Goal: Transaction & Acquisition: Purchase product/service

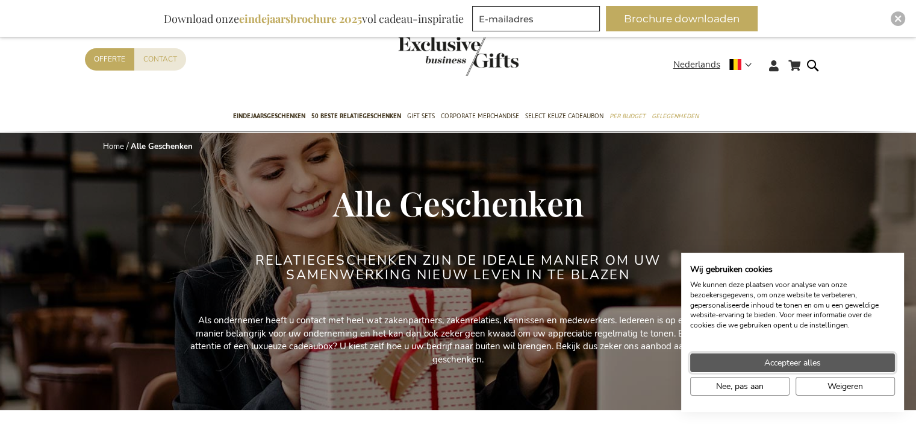
click at [804, 363] on span "Accepteer alles" at bounding box center [793, 362] width 57 height 13
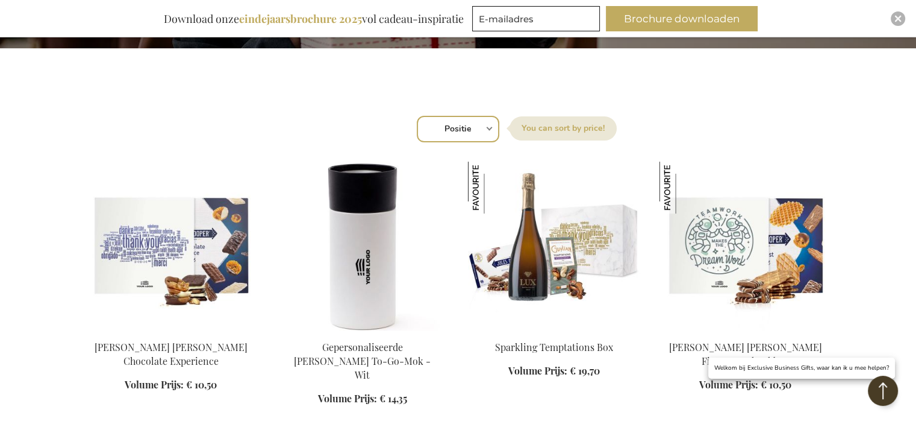
scroll to position [422, 0]
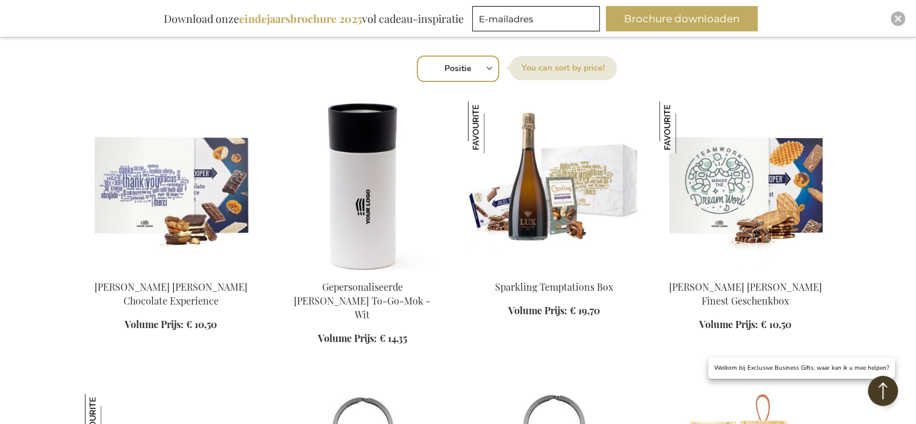
click at [487, 70] on select "Positie Best Sellers Meest bekeken Nieuw Biggest Saving Price: low to high Pric…" at bounding box center [458, 68] width 83 height 27
click at [755, 72] on div "Sorteer op Positie Best Sellers Meest bekeken Nieuw Biggest Saving Price: low t…" at bounding box center [458, 67] width 734 height 29
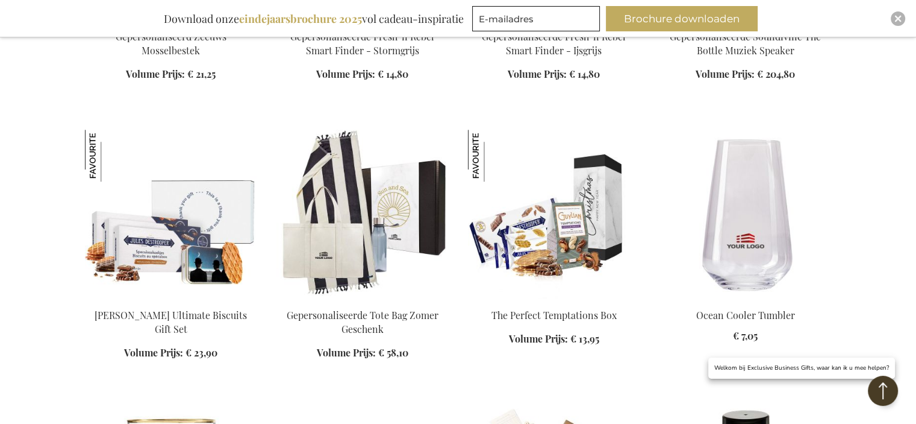
scroll to position [1024, 0]
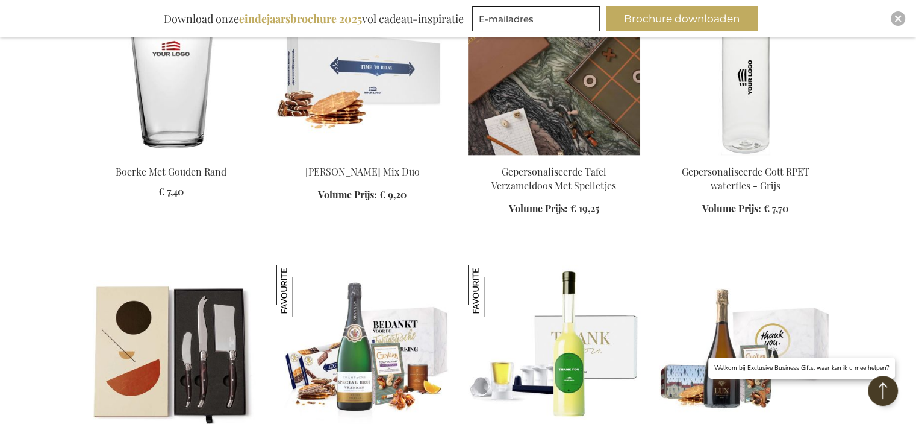
scroll to position [1325, 0]
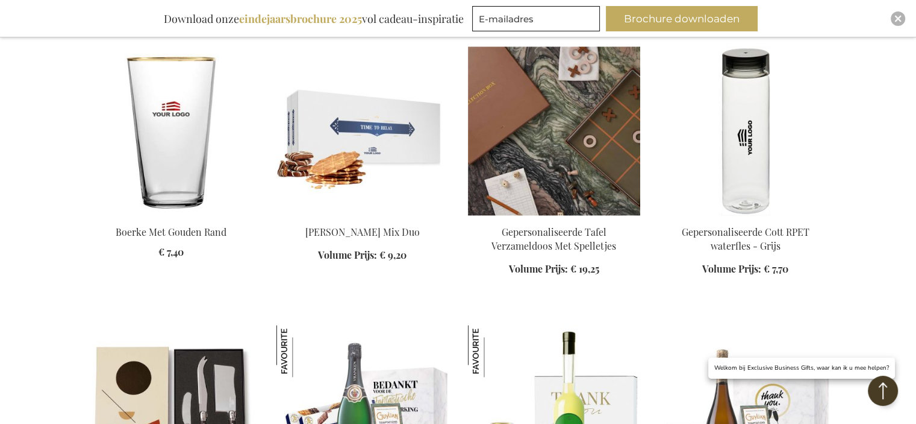
click at [573, 154] on img at bounding box center [554, 130] width 172 height 169
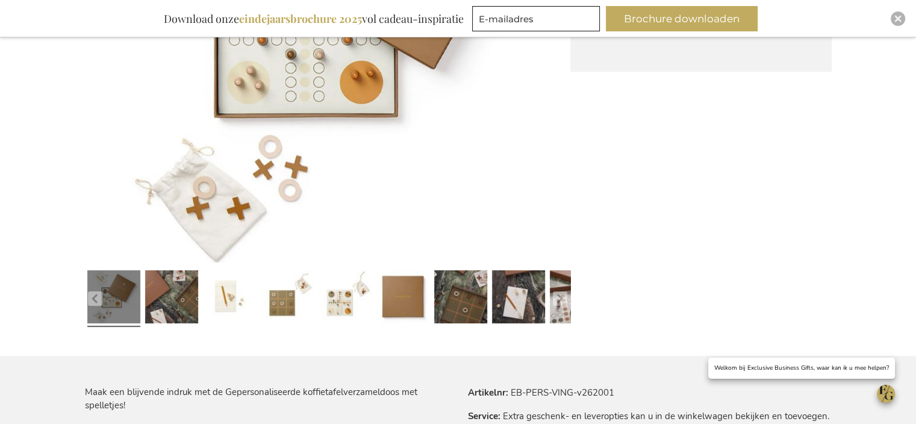
scroll to position [482, 0]
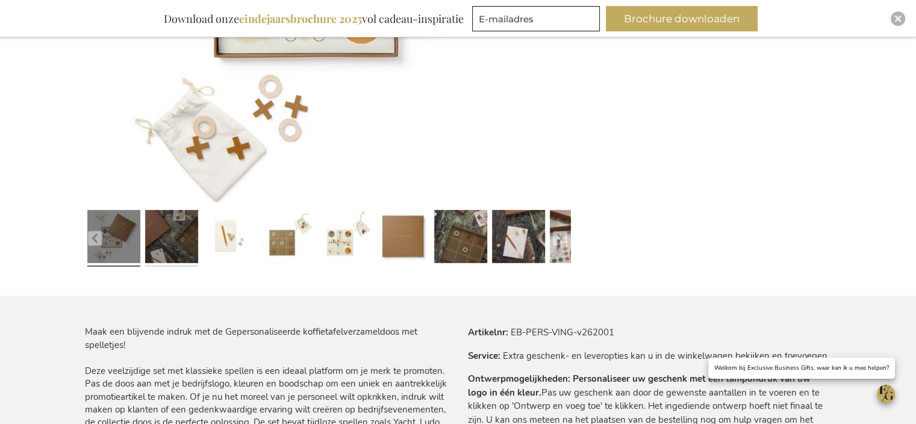
click at [165, 239] on link at bounding box center [171, 238] width 53 height 66
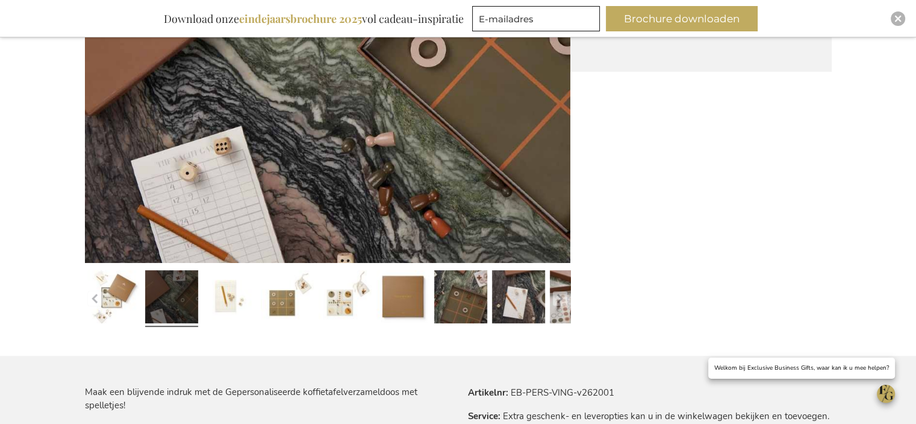
scroll to position [361, 0]
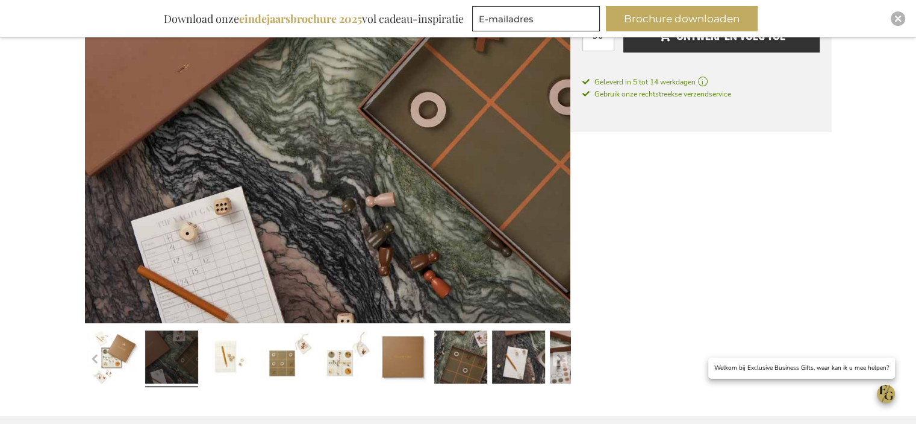
click at [349, 179] on img at bounding box center [328, 80] width 486 height 486
click at [237, 346] on link at bounding box center [229, 359] width 53 height 66
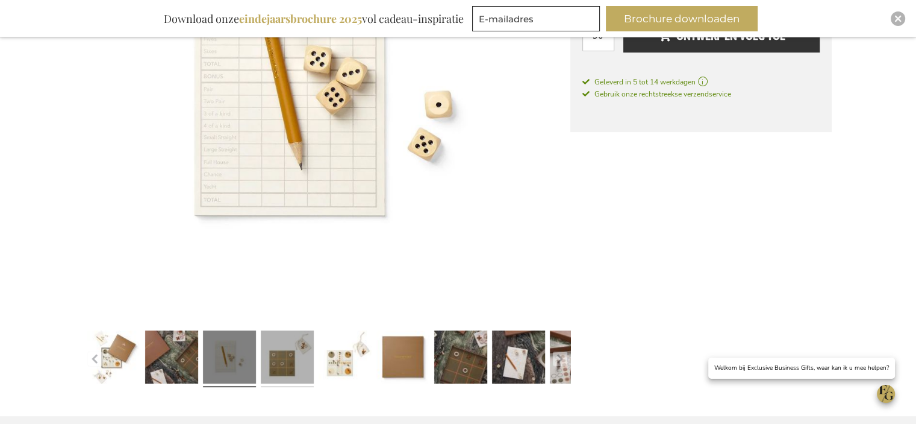
click at [286, 356] on link at bounding box center [287, 359] width 53 height 66
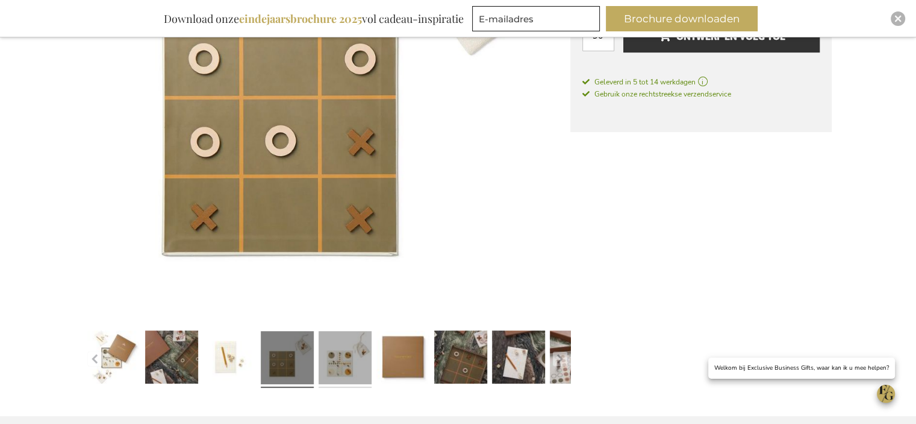
click at [352, 356] on link at bounding box center [345, 359] width 53 height 66
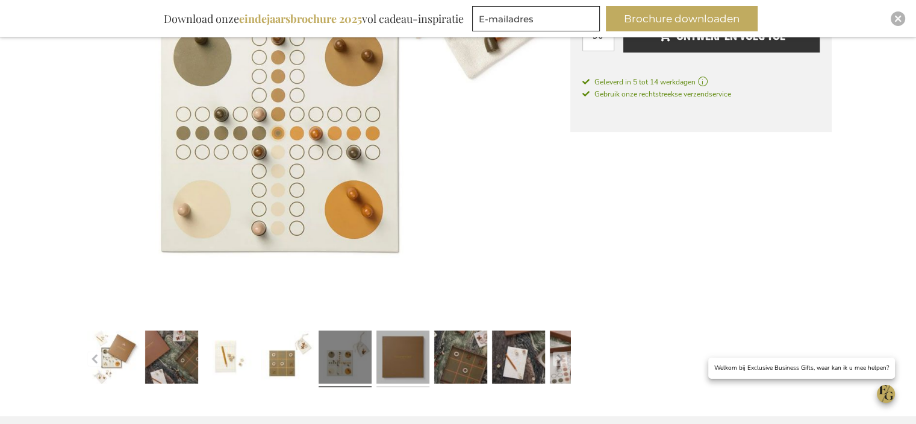
click at [413, 359] on link at bounding box center [403, 359] width 53 height 66
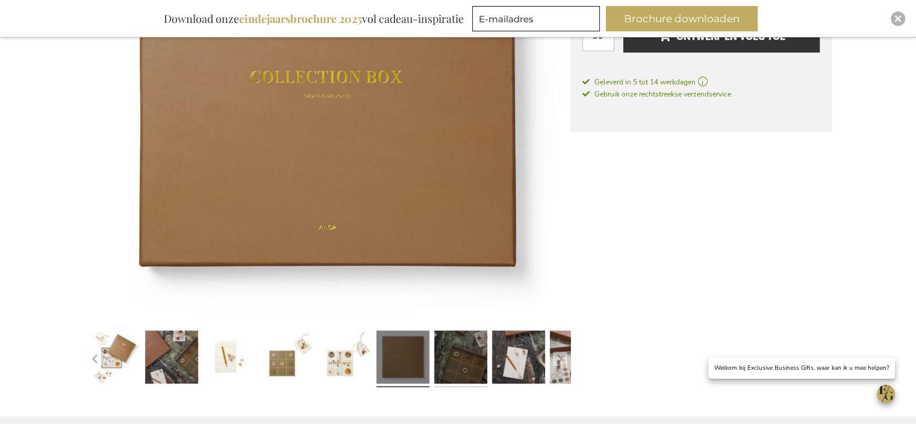
click at [484, 361] on link at bounding box center [460, 359] width 53 height 66
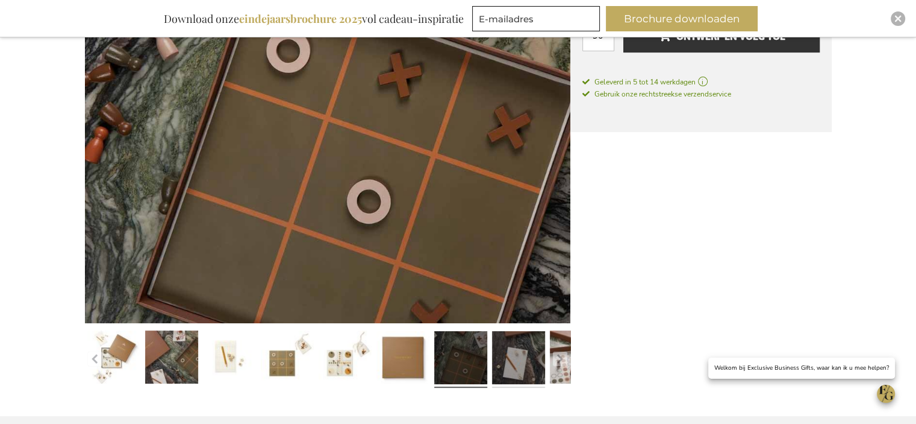
click at [511, 360] on link at bounding box center [518, 359] width 53 height 66
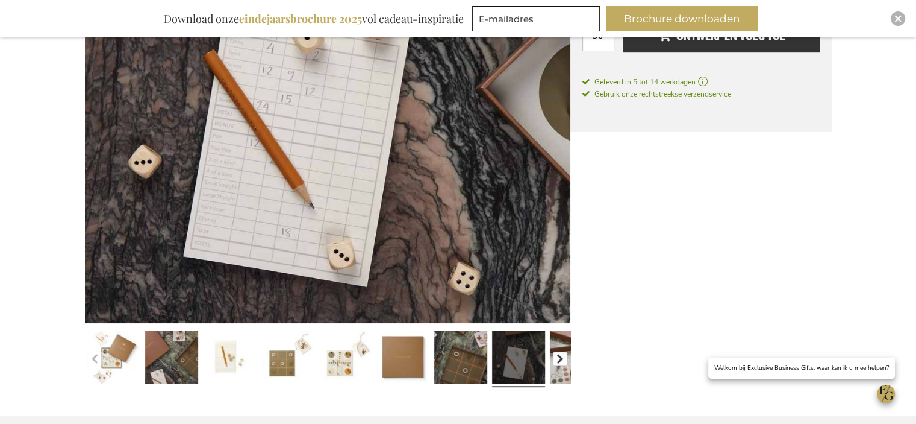
click at [560, 363] on button "button" at bounding box center [560, 358] width 14 height 14
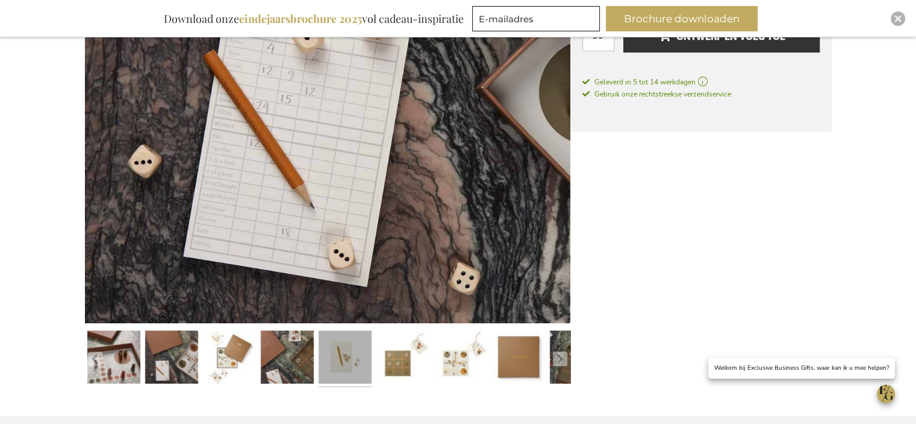
click at [346, 356] on link at bounding box center [345, 359] width 53 height 66
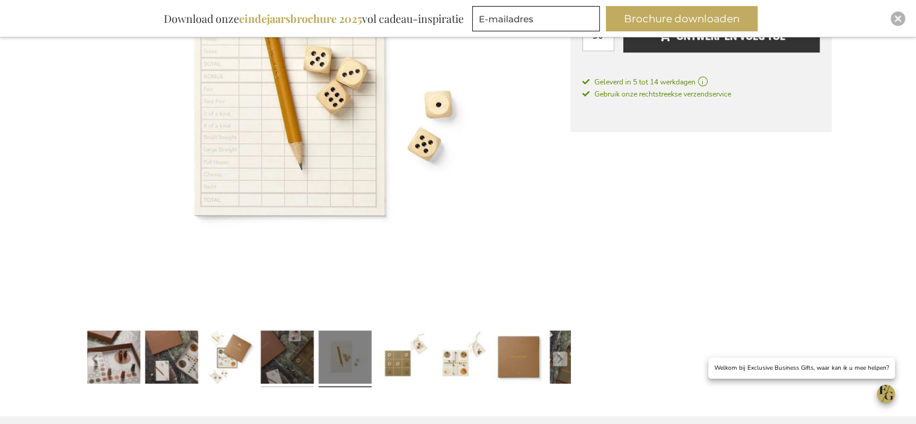
click at [298, 355] on link at bounding box center [287, 359] width 53 height 66
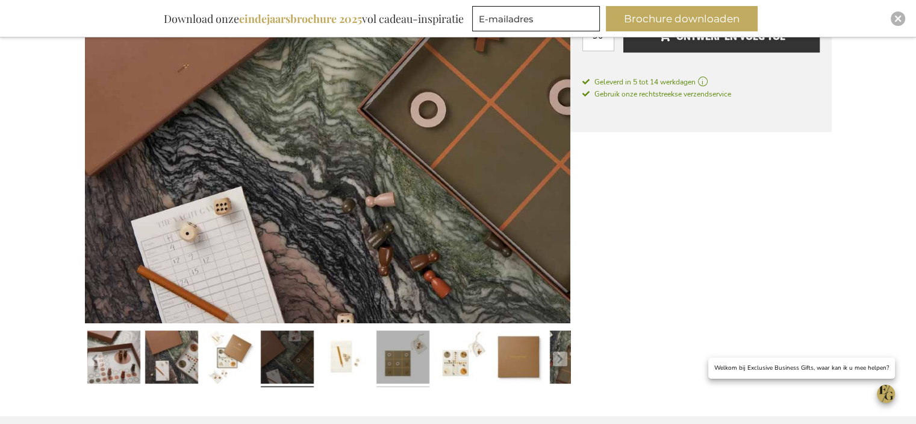
click at [404, 361] on link at bounding box center [403, 359] width 53 height 66
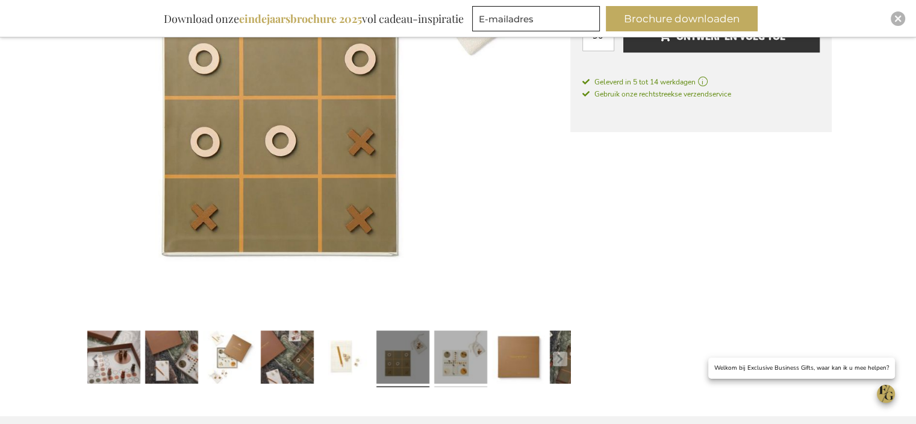
click at [447, 363] on link at bounding box center [460, 359] width 53 height 66
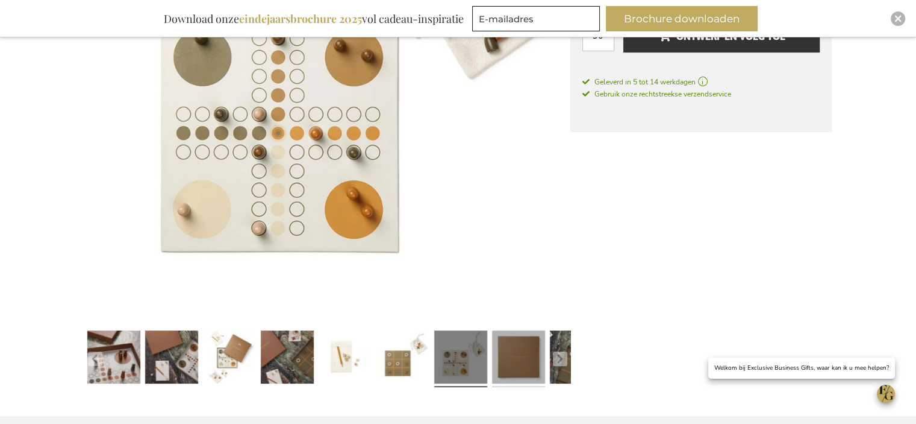
click at [510, 363] on link at bounding box center [518, 359] width 53 height 66
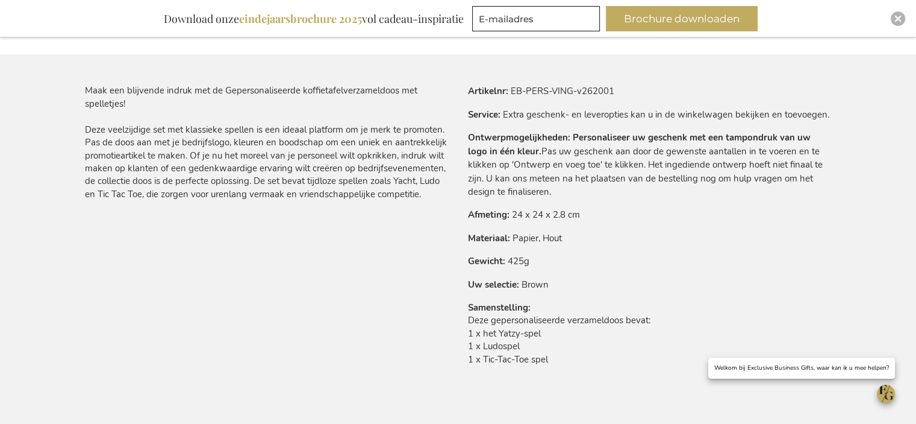
scroll to position [663, 0]
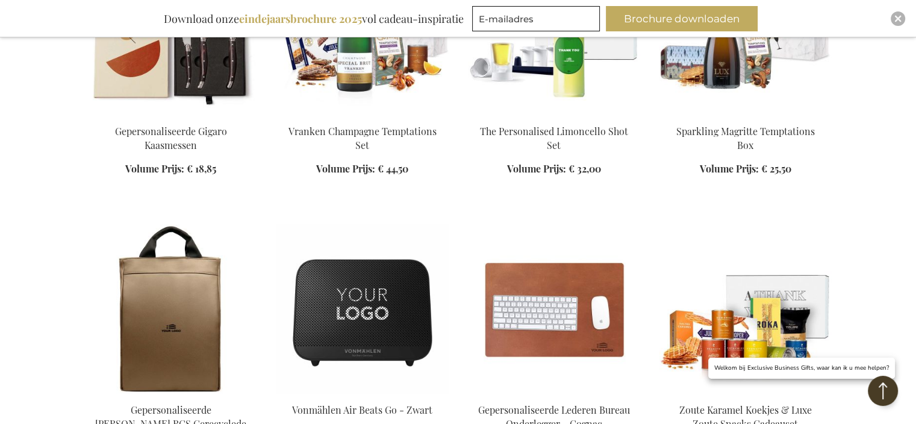
scroll to position [1004, 0]
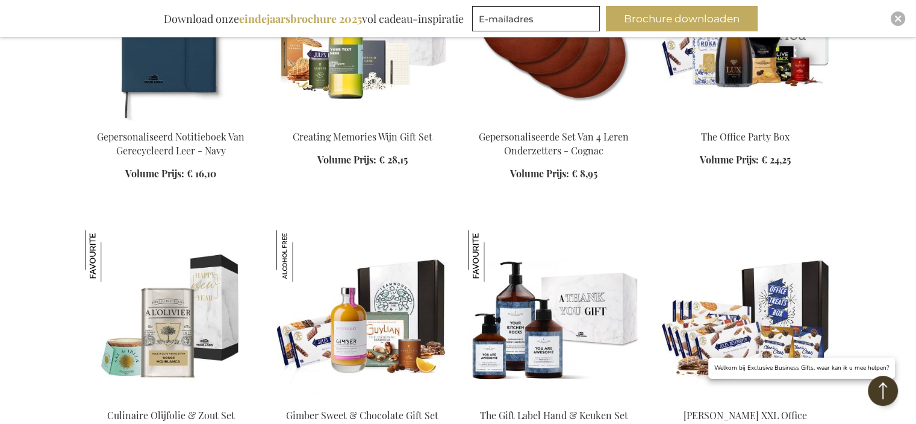
scroll to position [1847, 0]
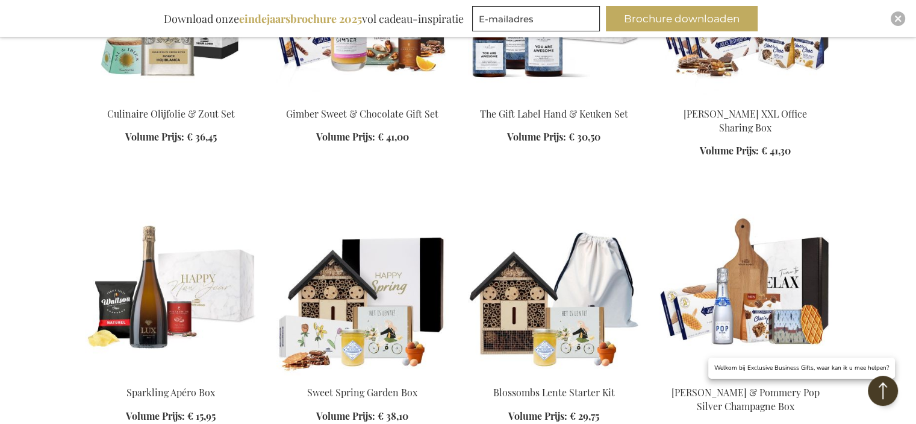
scroll to position [2148, 0]
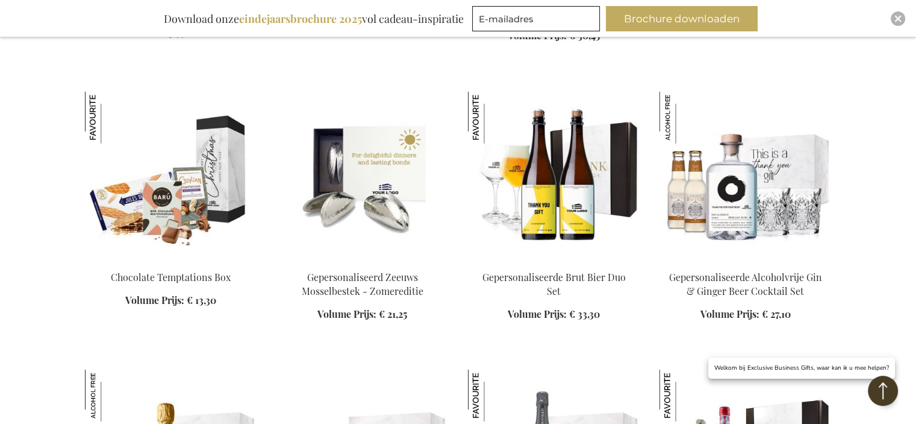
scroll to position [3715, 0]
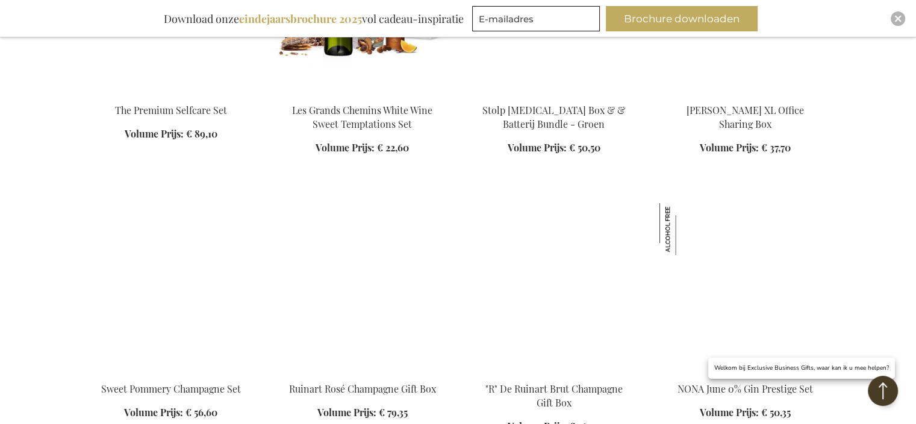
scroll to position [4378, 0]
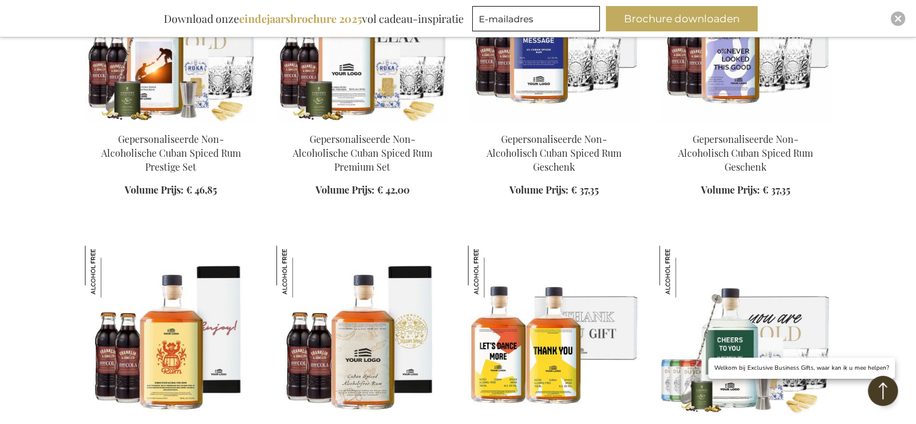
scroll to position [5522, 0]
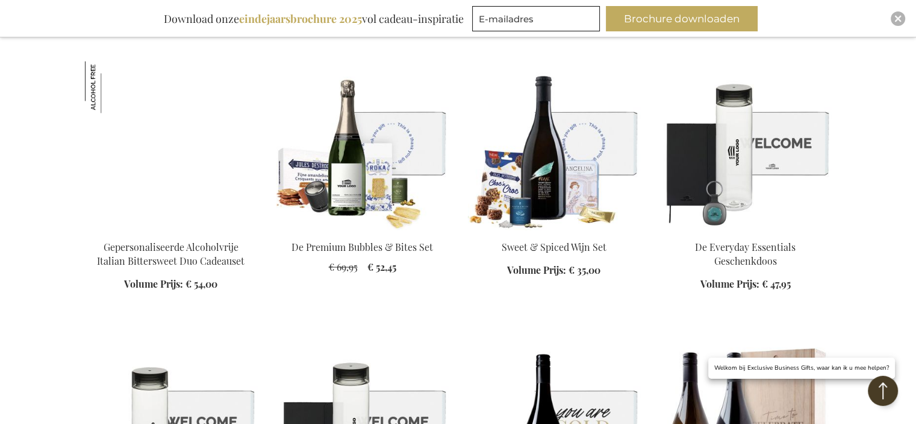
scroll to position [6848, 0]
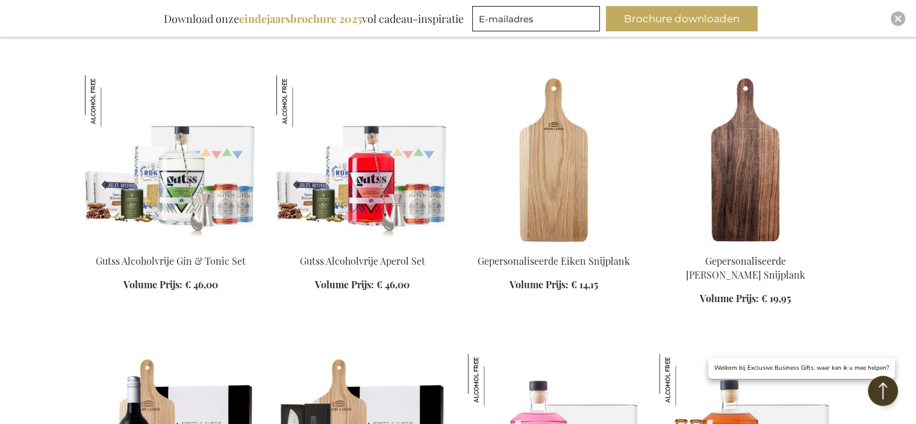
scroll to position [7872, 0]
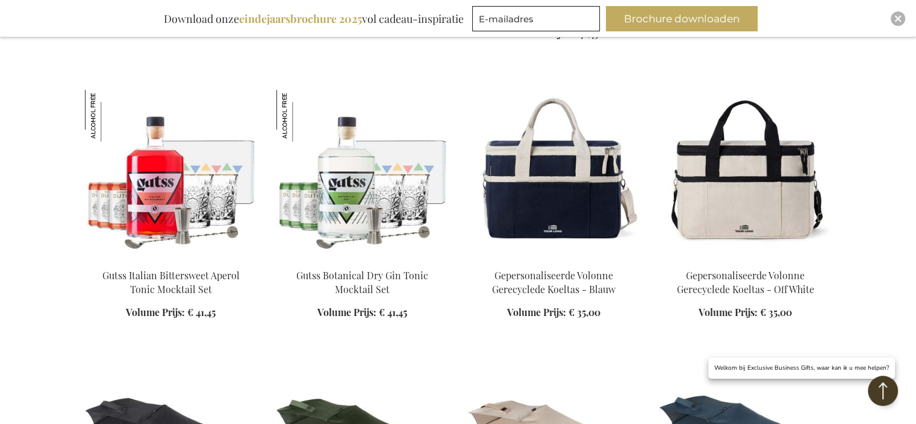
scroll to position [8535, 0]
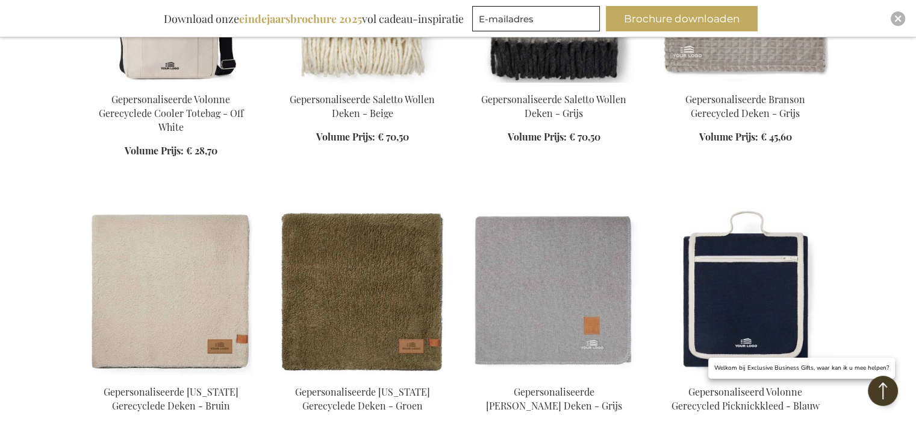
scroll to position [9438, 0]
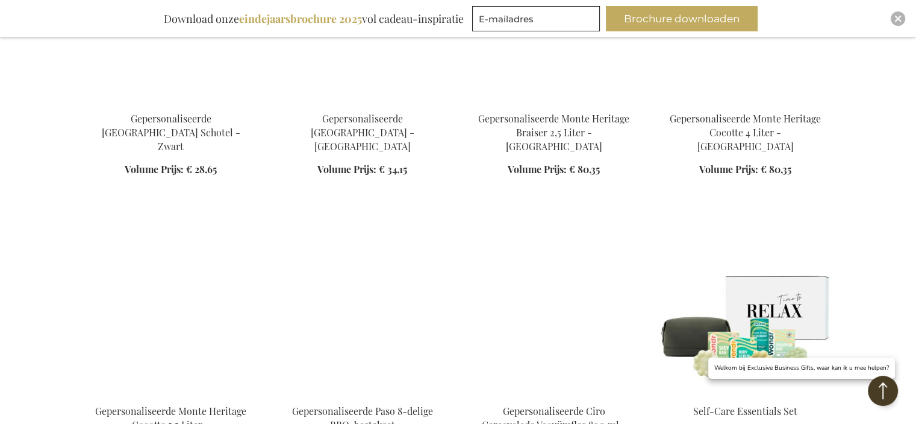
scroll to position [10101, 0]
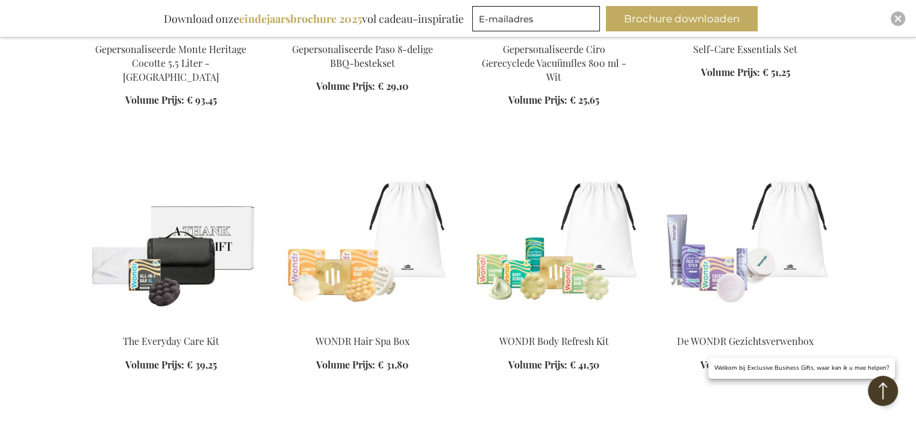
scroll to position [10643, 0]
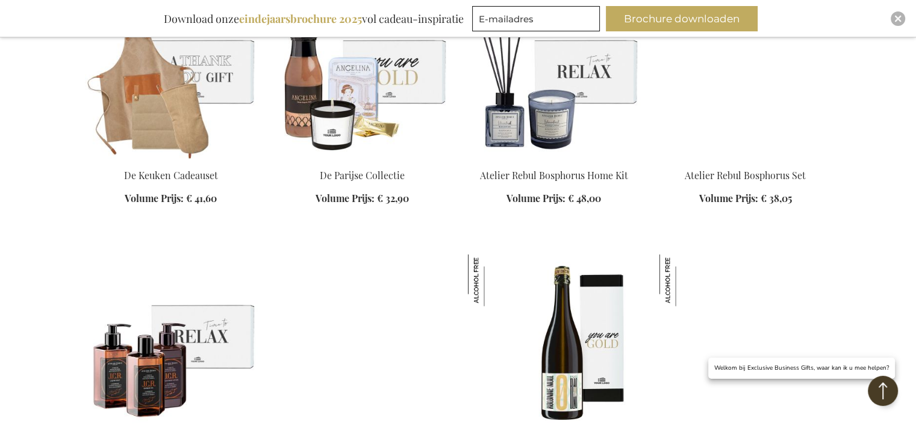
scroll to position [11908, 0]
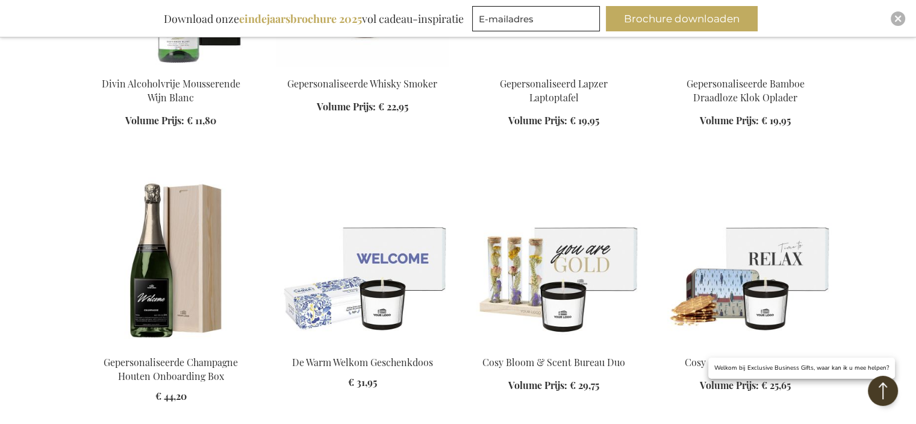
scroll to position [13655, 0]
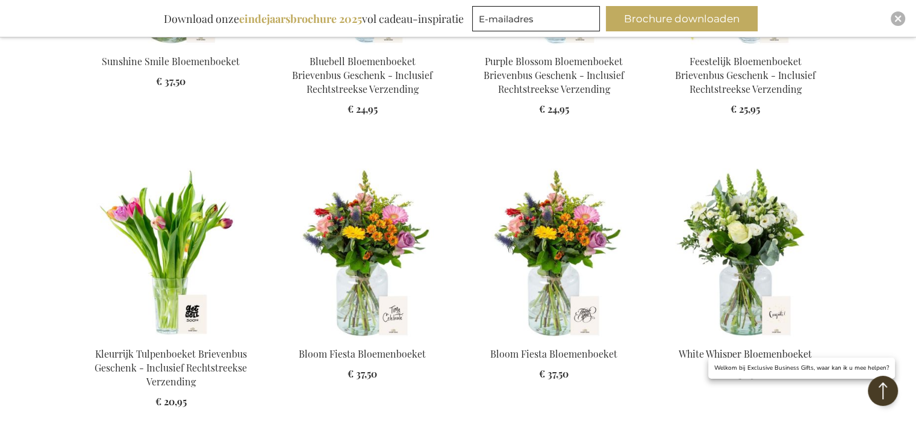
scroll to position [15222, 0]
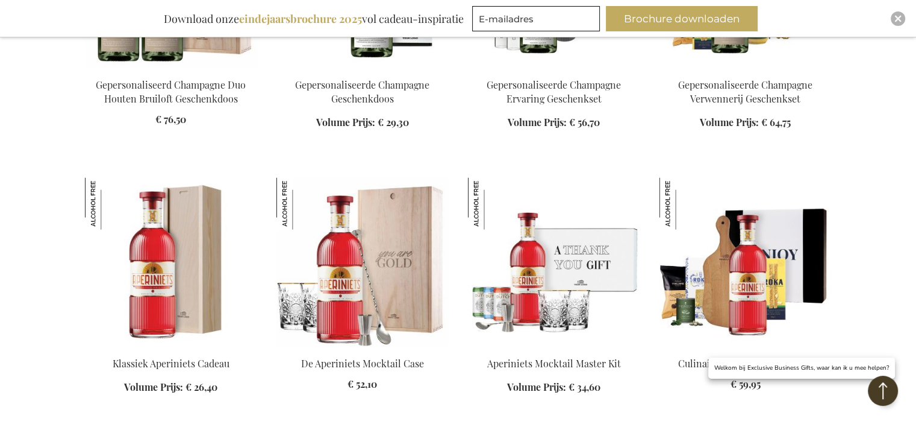
scroll to position [16186, 0]
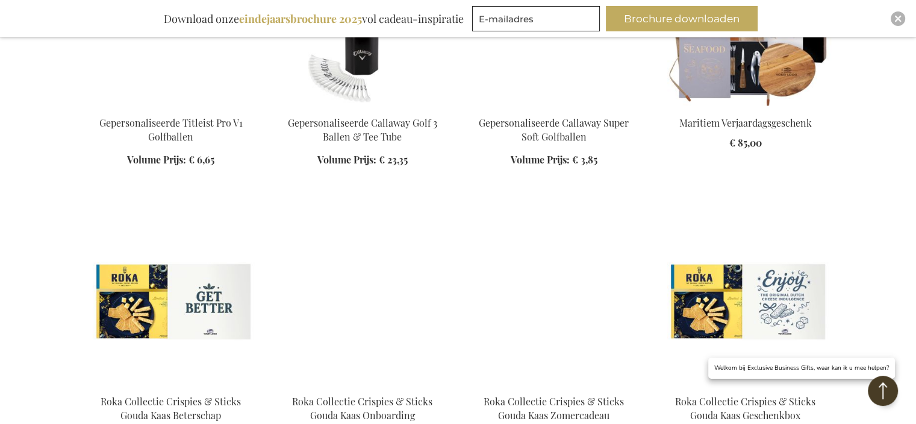
scroll to position [16969, 0]
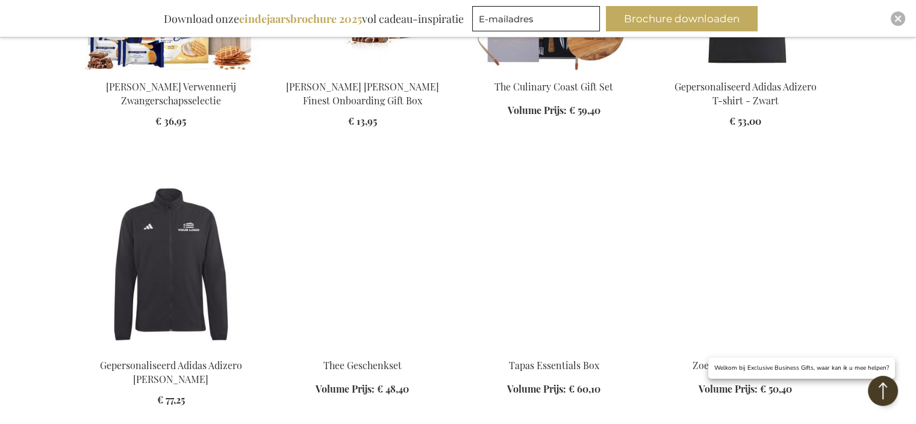
scroll to position [19258, 0]
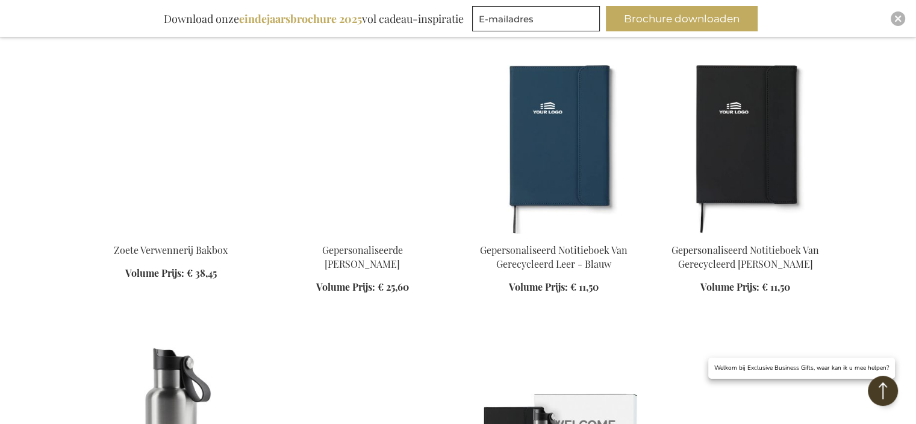
scroll to position [20042, 0]
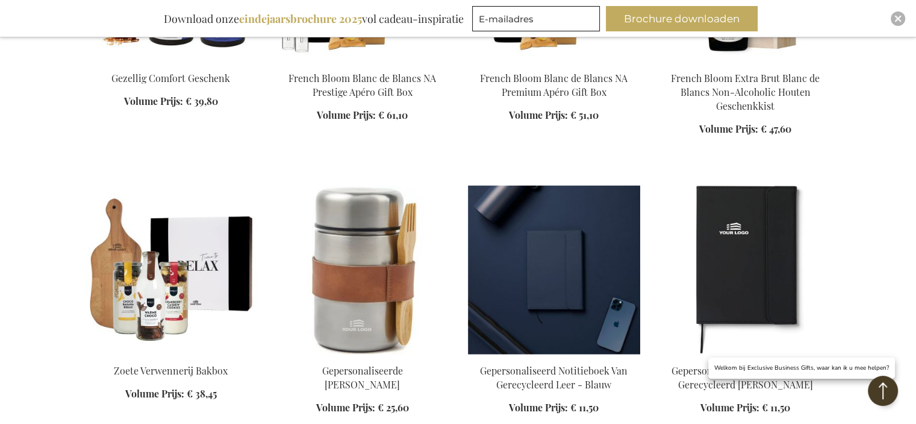
click at [581, 207] on img at bounding box center [554, 269] width 172 height 169
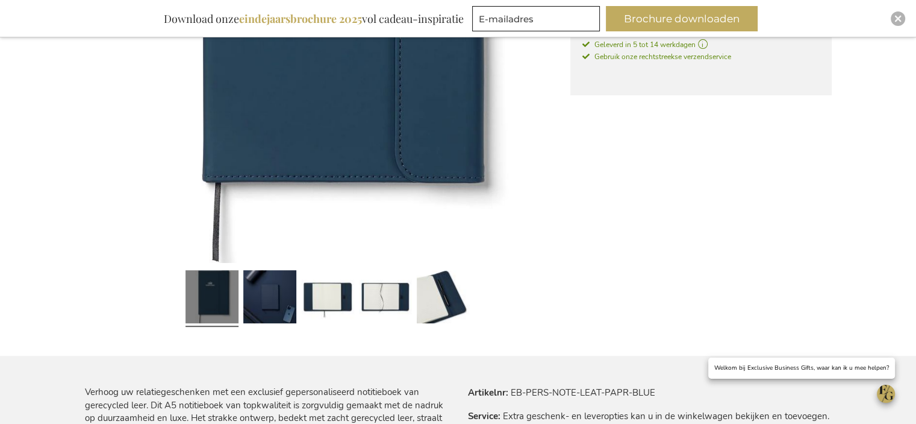
scroll to position [482, 0]
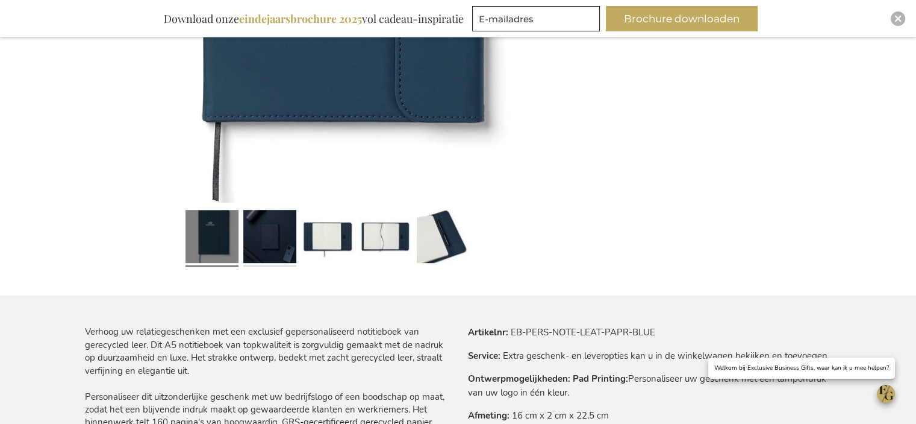
click at [280, 247] on link at bounding box center [269, 238] width 53 height 66
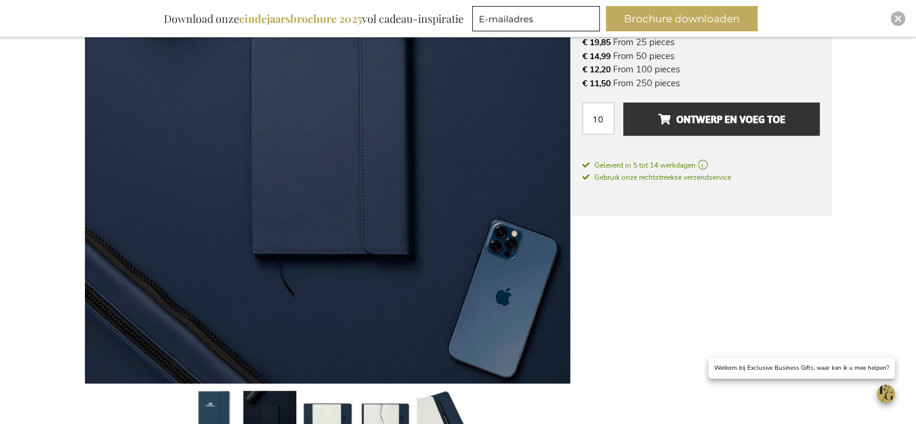
scroll to position [422, 0]
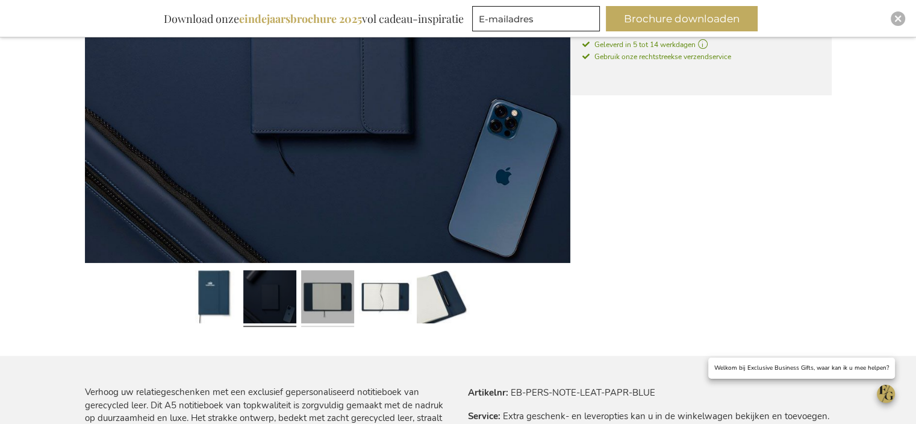
click at [339, 292] on link at bounding box center [327, 299] width 53 height 66
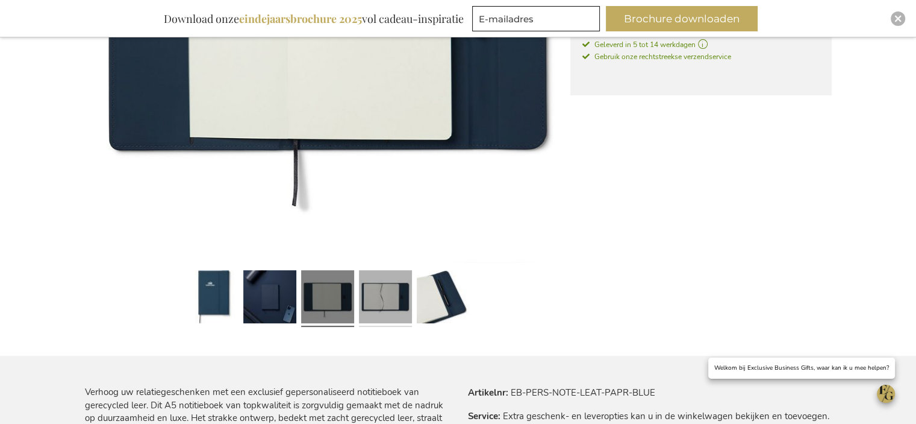
click at [371, 298] on link at bounding box center [385, 299] width 53 height 66
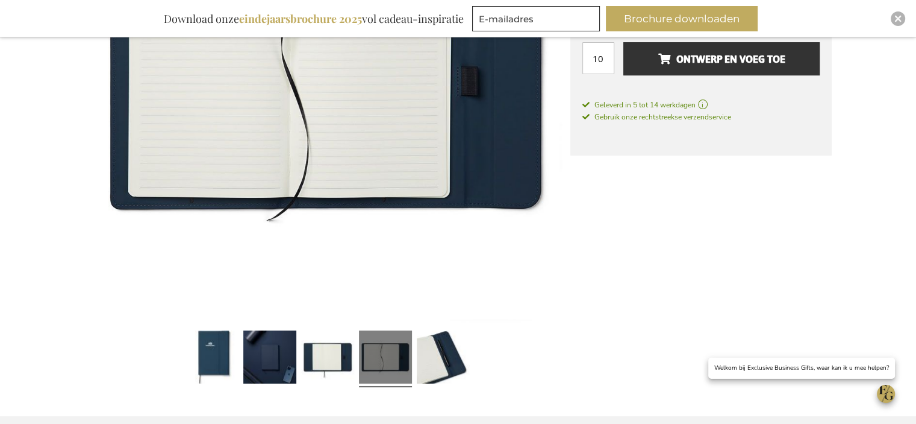
scroll to position [241, 0]
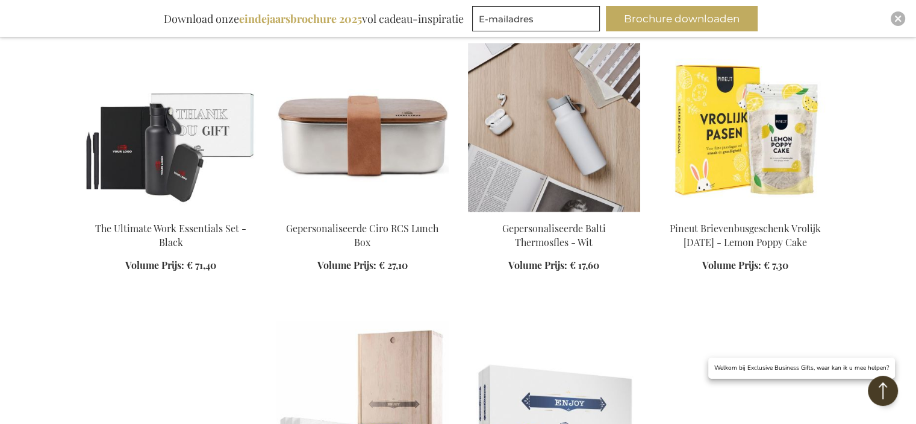
scroll to position [1537, 0]
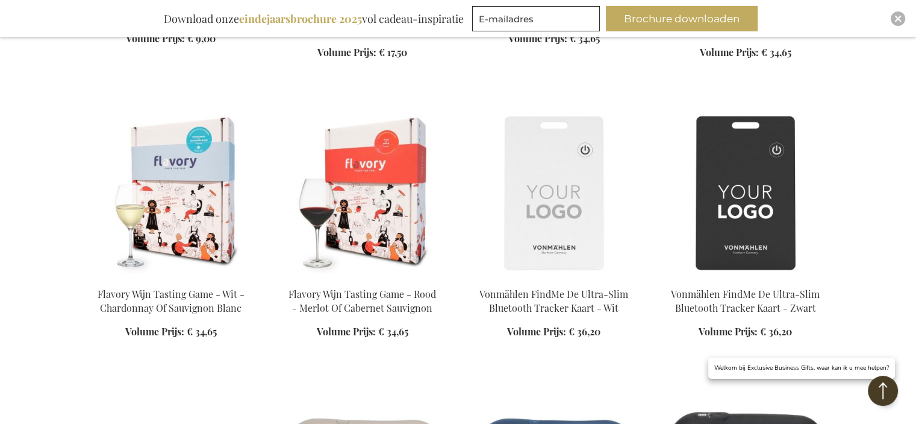
scroll to position [2260, 0]
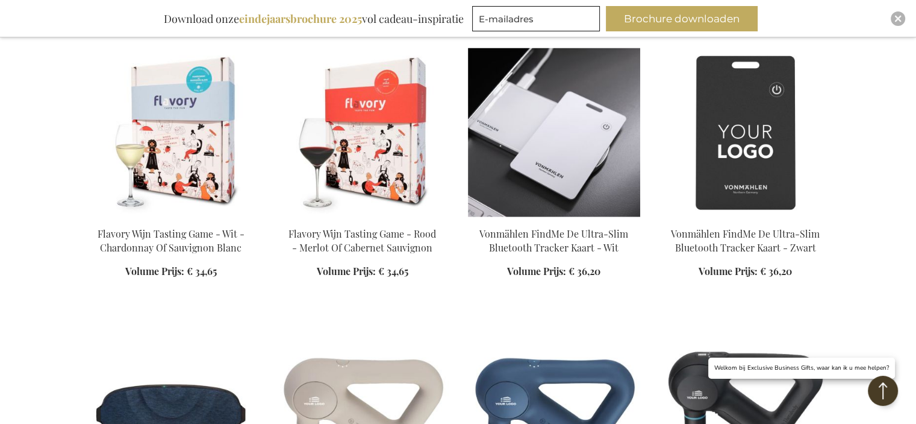
click at [566, 132] on img at bounding box center [554, 132] width 172 height 169
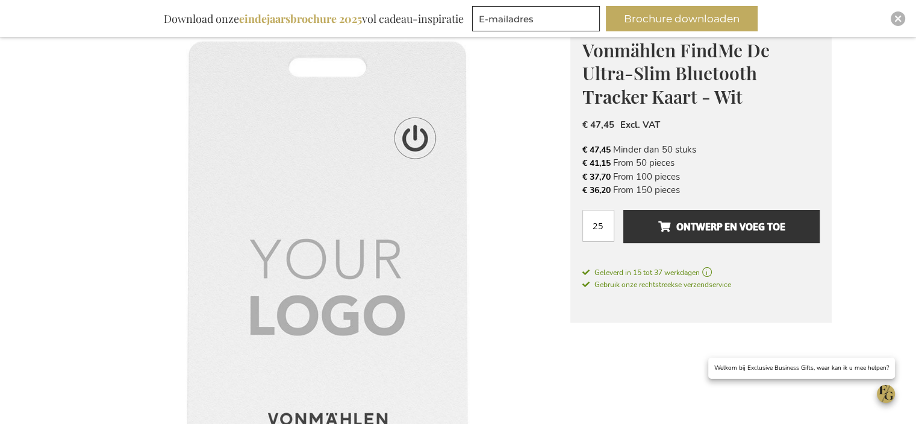
scroll to position [422, 0]
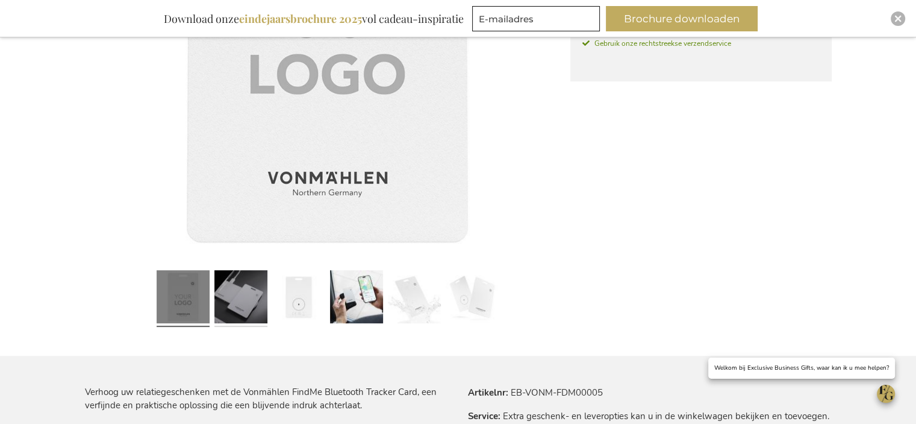
click at [231, 302] on link at bounding box center [240, 299] width 53 height 66
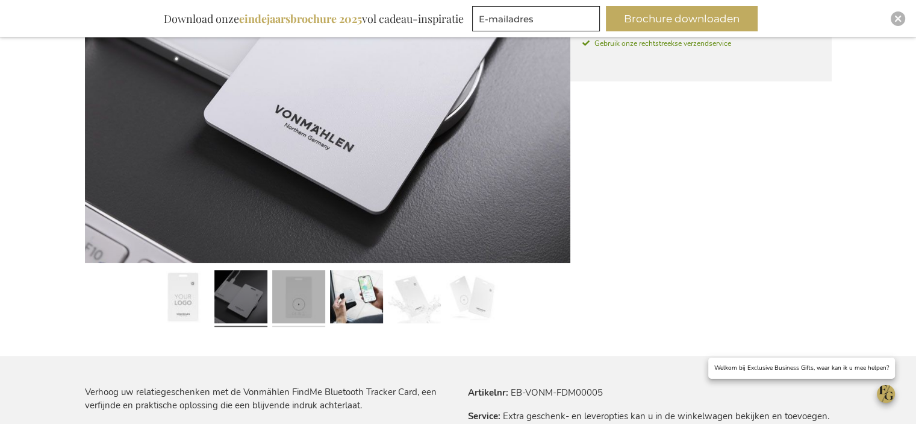
click at [282, 300] on link at bounding box center [298, 299] width 53 height 66
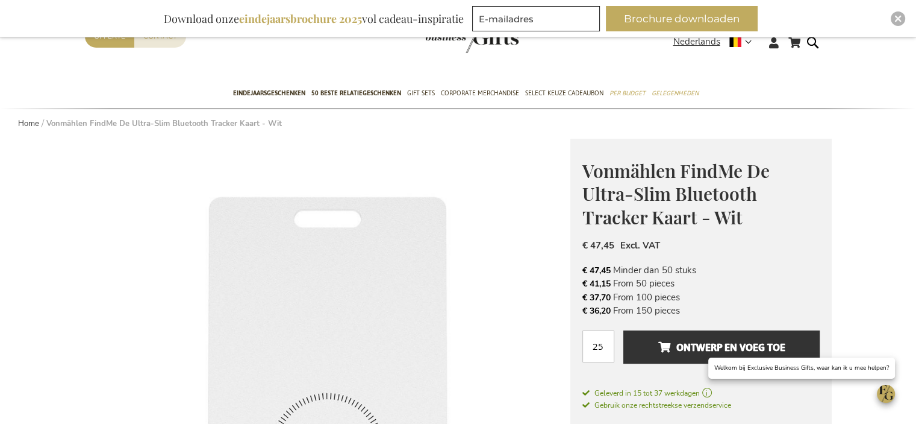
scroll to position [0, 0]
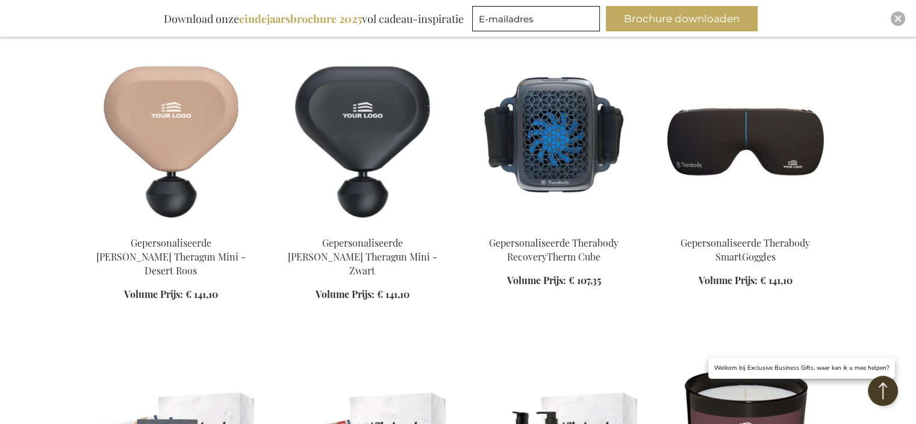
scroll to position [943, 0]
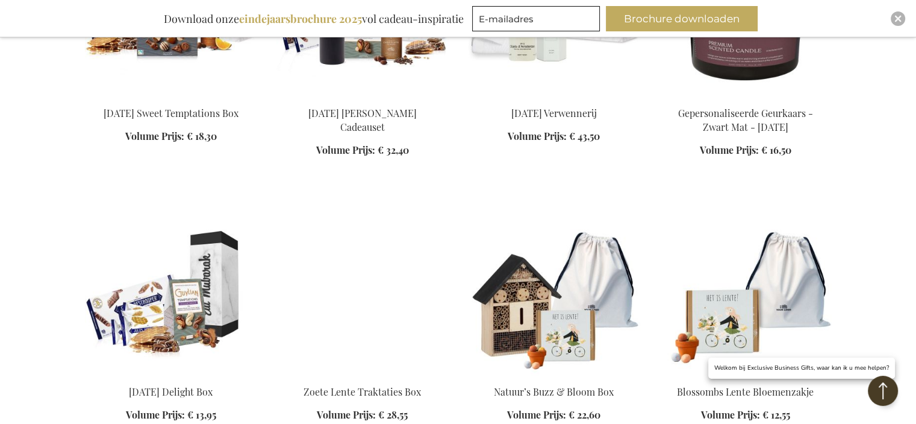
scroll to position [1606, 0]
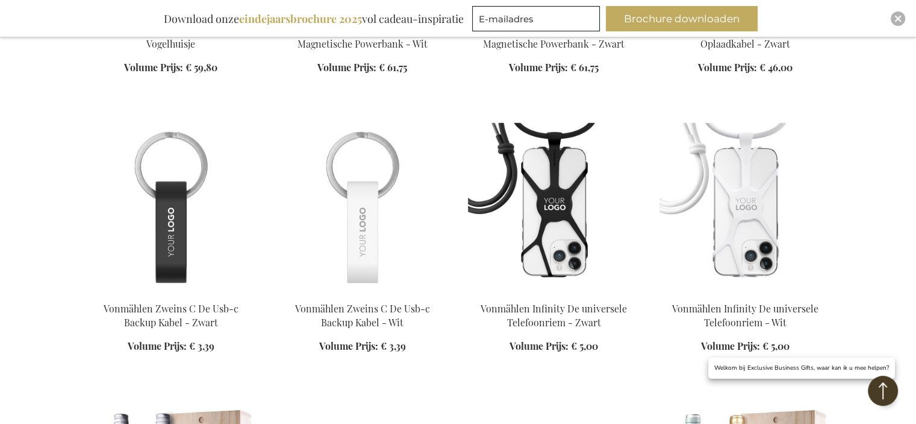
scroll to position [2510, 0]
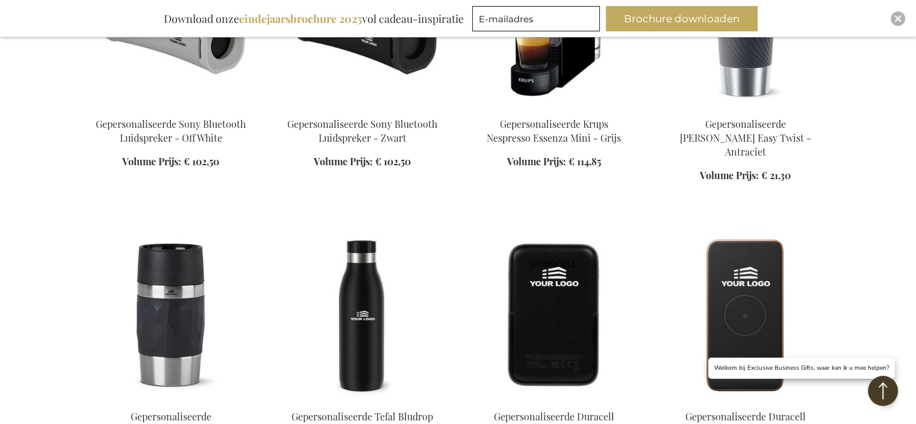
scroll to position [4378, 0]
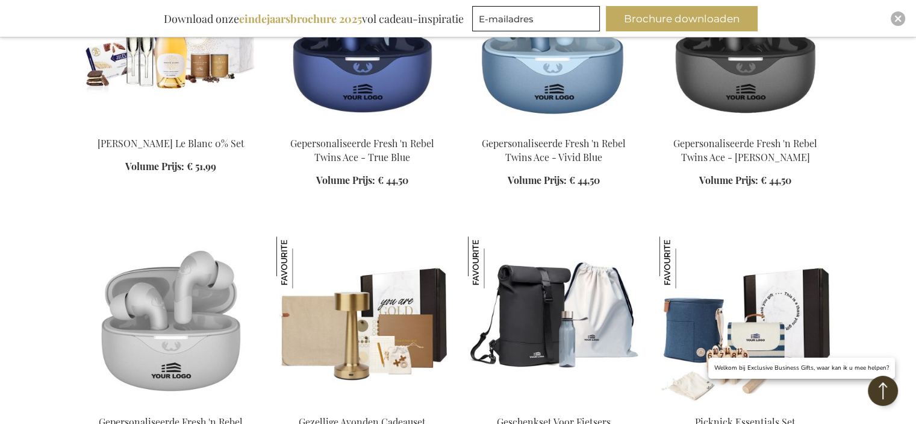
scroll to position [5221, 0]
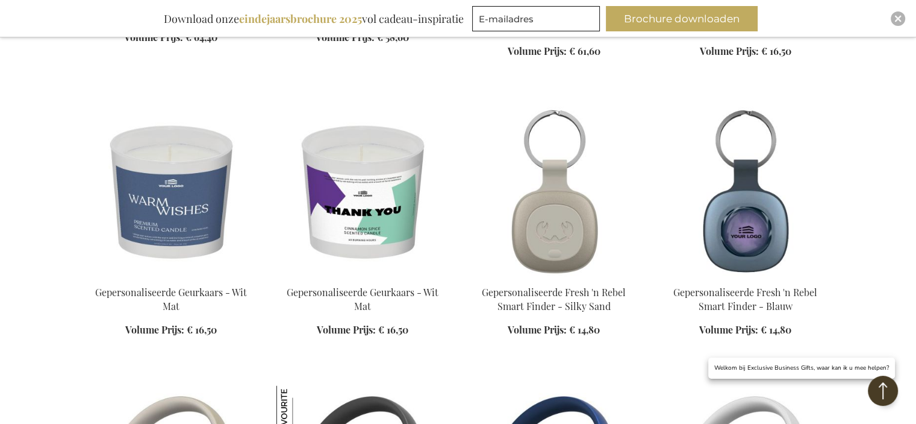
scroll to position [6305, 0]
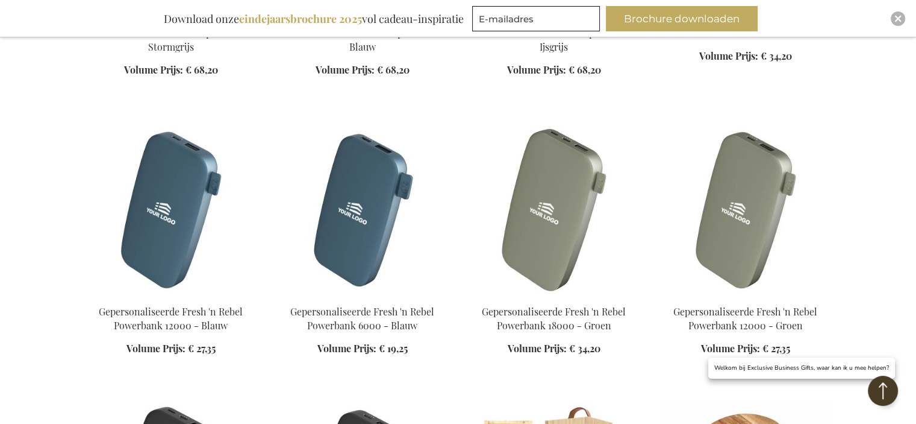
scroll to position [7149, 0]
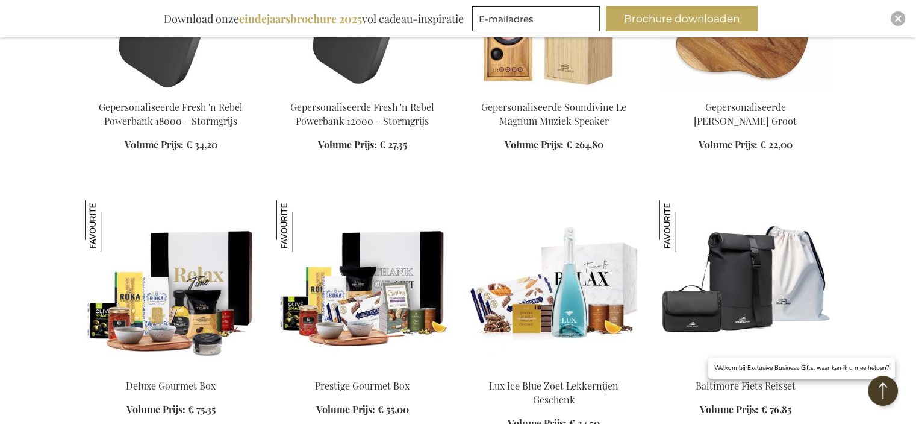
scroll to position [7631, 0]
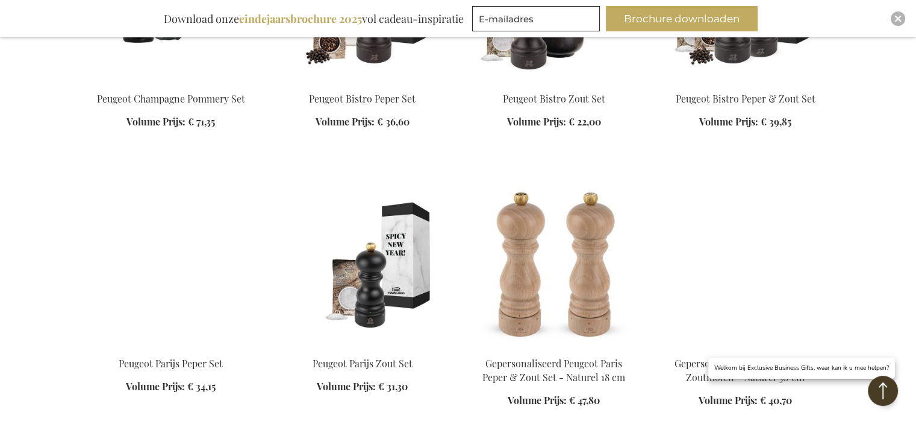
scroll to position [8474, 0]
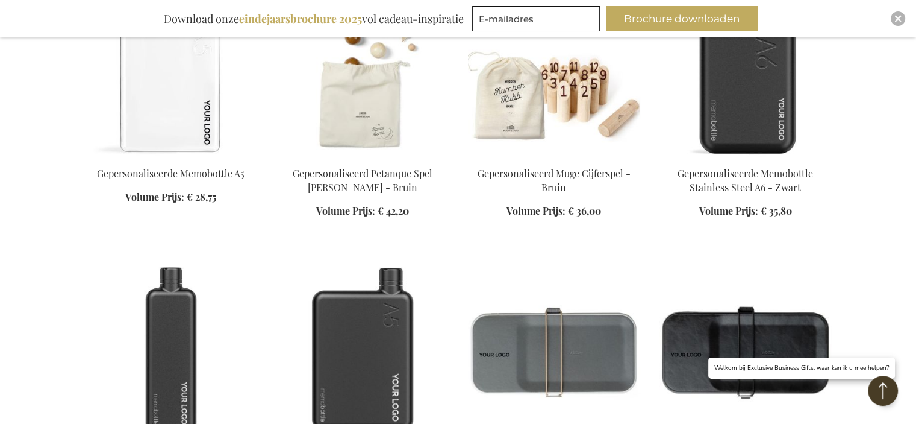
scroll to position [9378, 0]
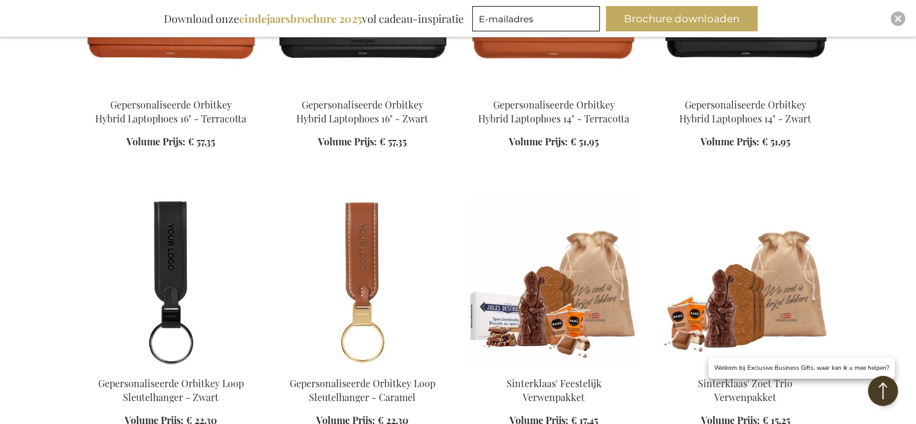
scroll to position [10282, 0]
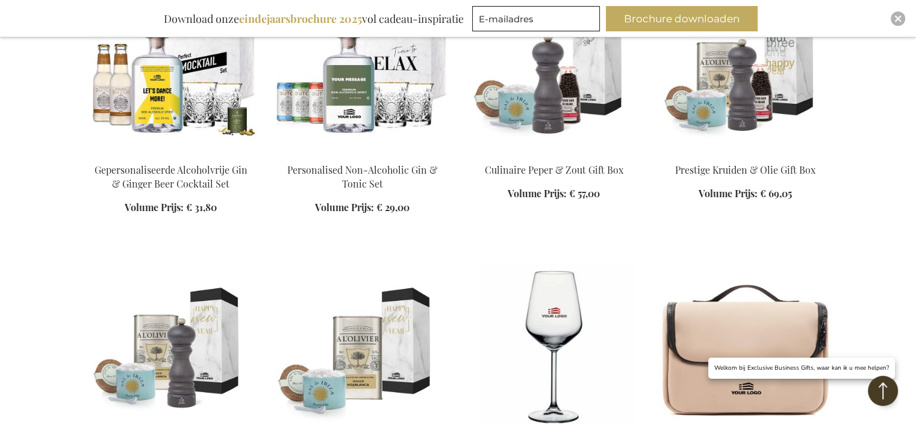
scroll to position [11065, 0]
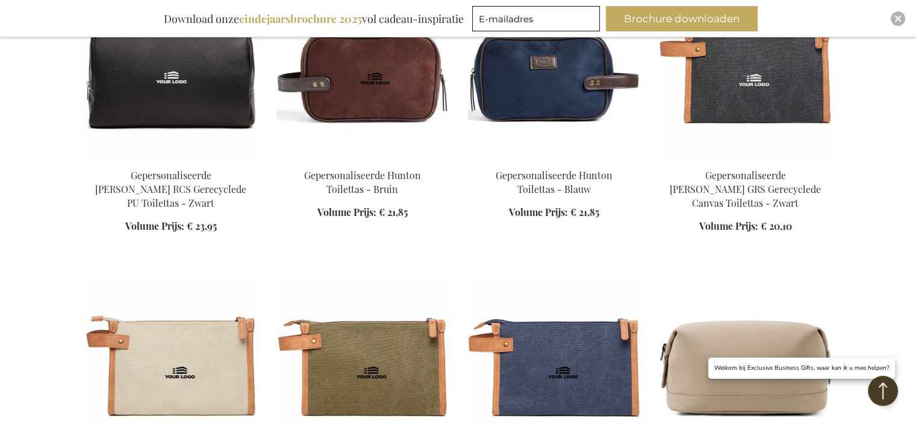
scroll to position [11908, 0]
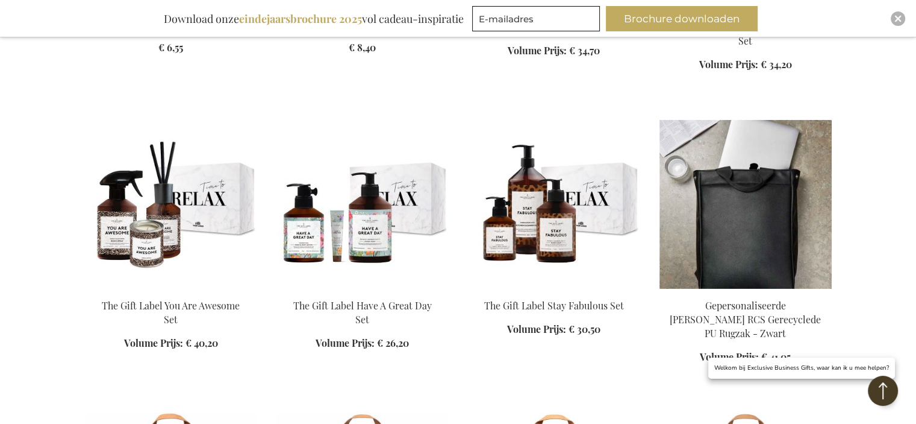
scroll to position [12812, 0]
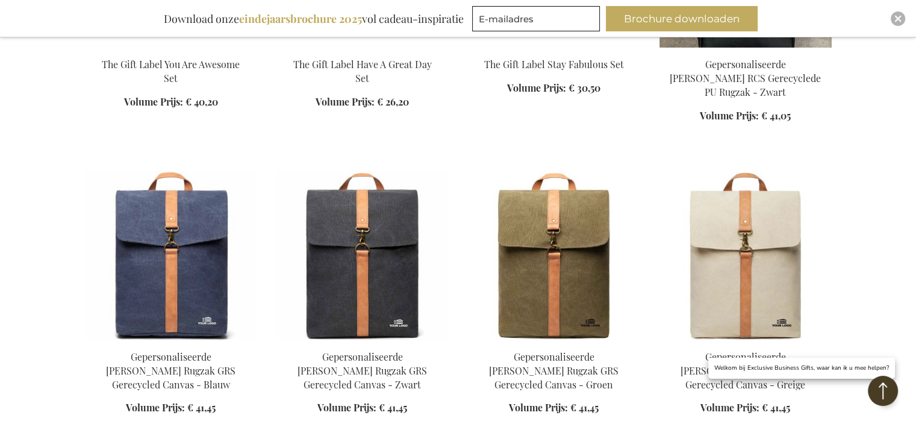
scroll to position [13174, 0]
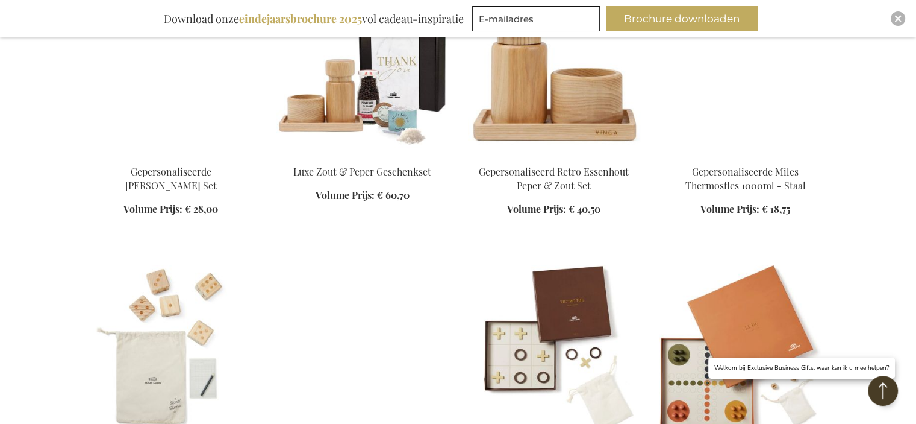
scroll to position [14499, 0]
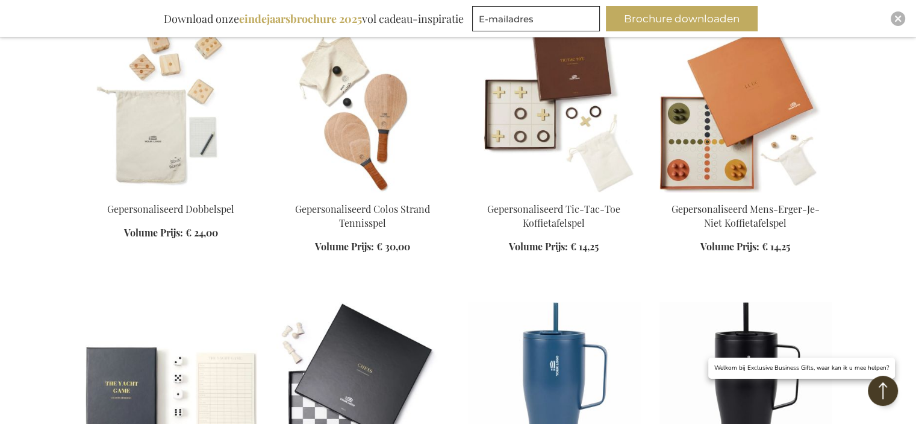
scroll to position [14740, 0]
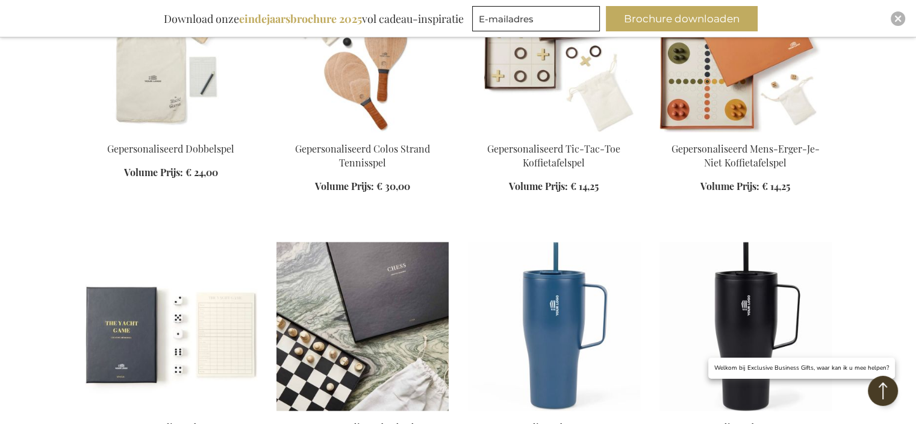
click at [352, 242] on img at bounding box center [363, 326] width 172 height 169
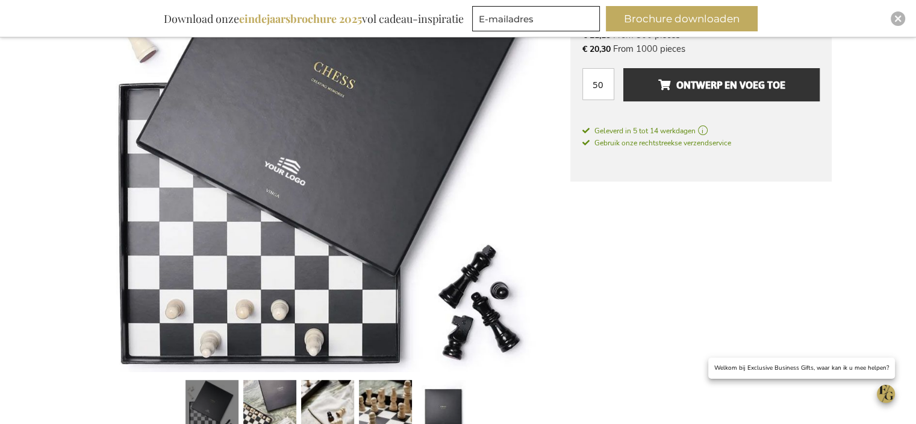
scroll to position [361, 0]
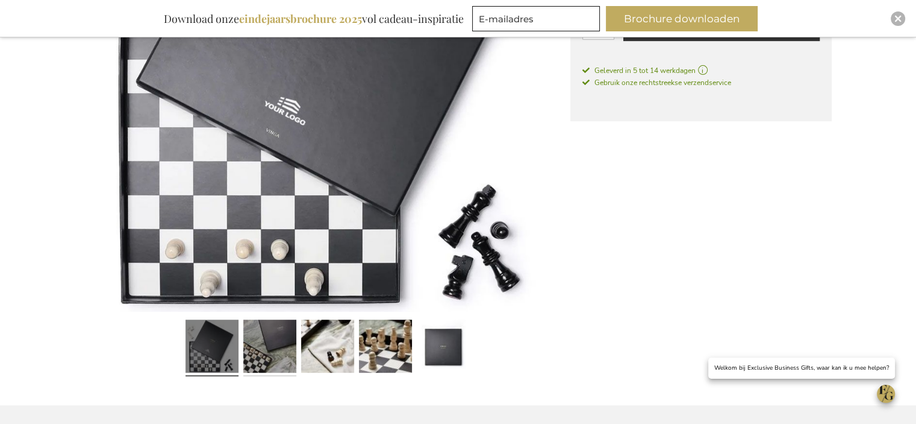
click at [265, 349] on link at bounding box center [269, 347] width 53 height 66
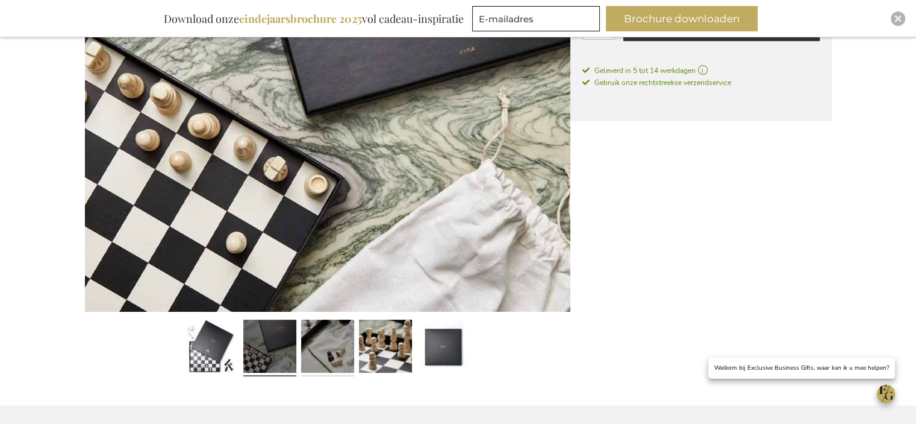
click at [316, 341] on link at bounding box center [327, 347] width 53 height 66
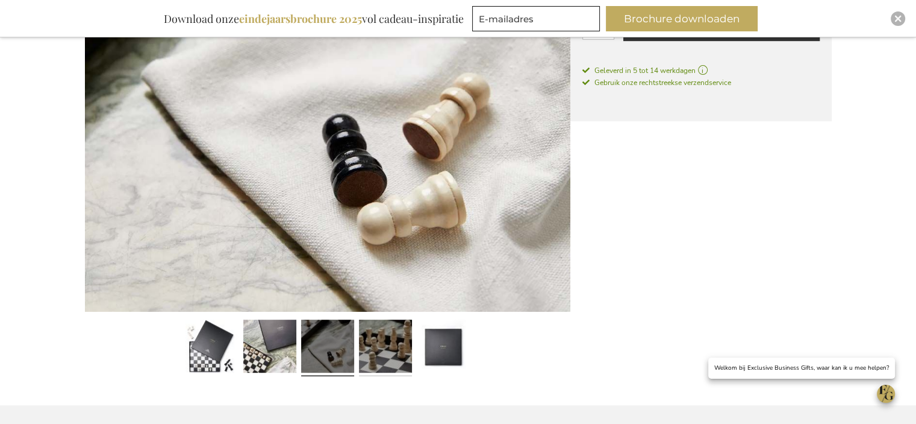
click at [369, 345] on link at bounding box center [385, 347] width 53 height 66
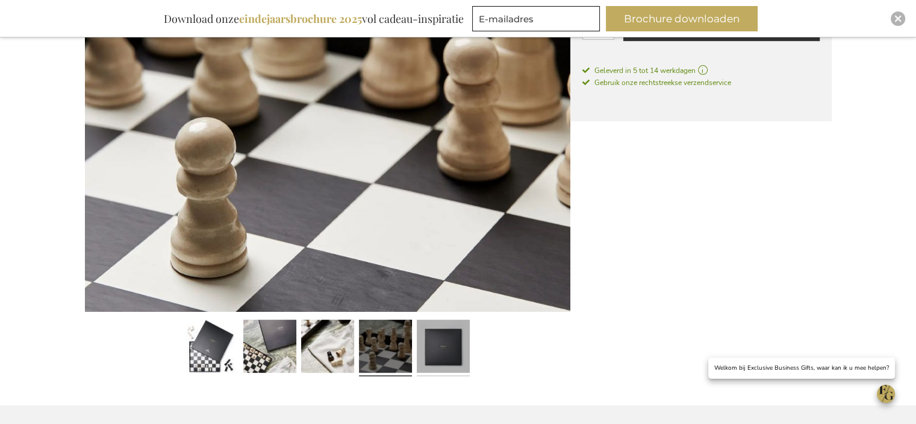
click at [430, 346] on link at bounding box center [443, 347] width 53 height 66
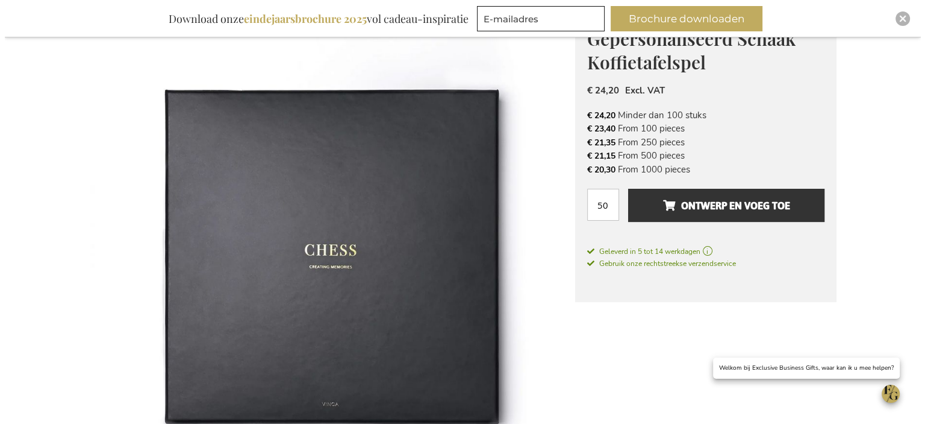
scroll to position [120, 0]
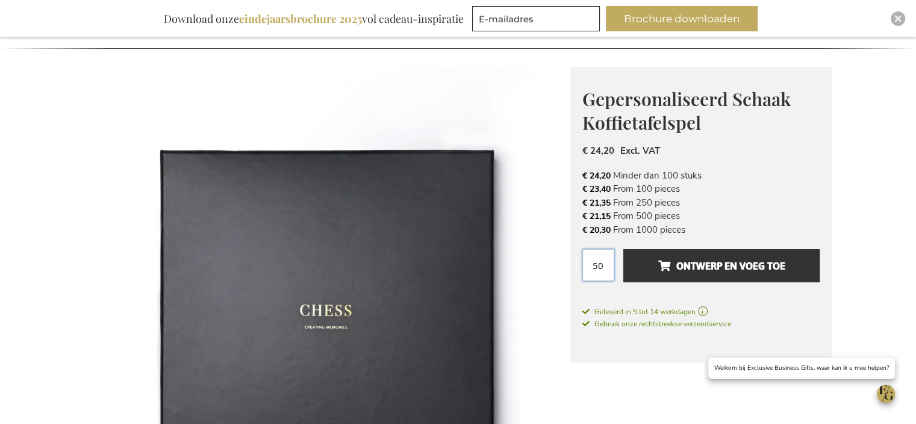
drag, startPoint x: 604, startPoint y: 264, endPoint x: 588, endPoint y: 263, distance: 15.7
click at [588, 263] on input "50" at bounding box center [599, 265] width 32 height 32
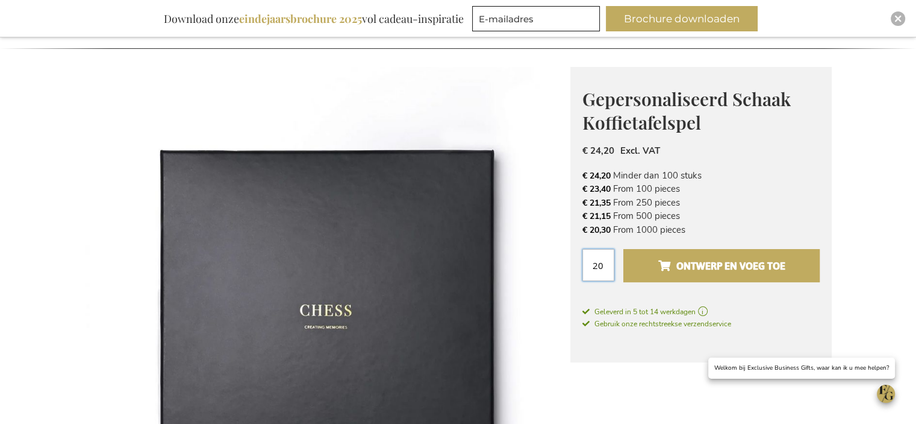
type input "20"
click at [728, 266] on span "Ontwerp en voeg toe" at bounding box center [721, 265] width 127 height 19
